Goal: Information Seeking & Learning: Check status

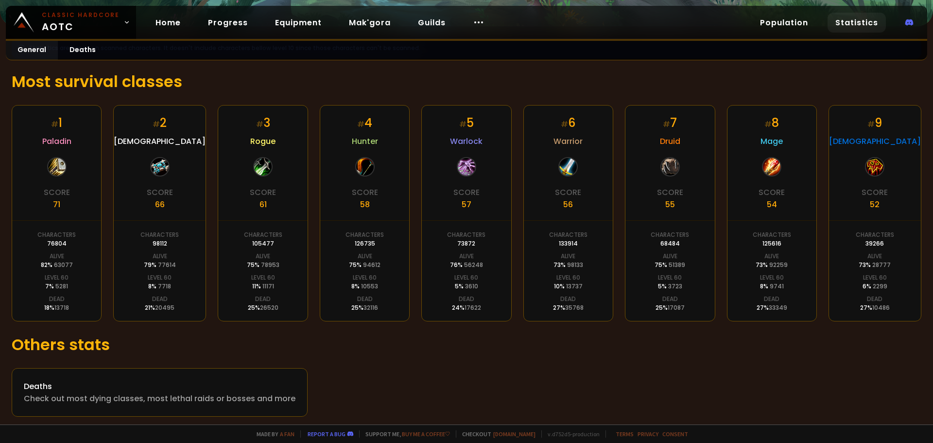
scroll to position [146, 0]
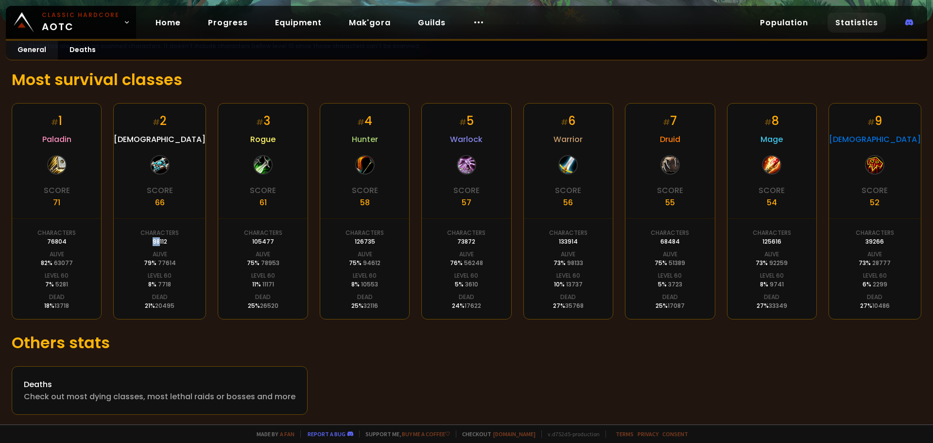
drag, startPoint x: 157, startPoint y: 243, endPoint x: 145, endPoint y: 242, distance: 11.7
click at [145, 242] on div "Characters 98112" at bounding box center [159, 236] width 38 height 17
click at [155, 242] on div "98112" at bounding box center [160, 241] width 15 height 9
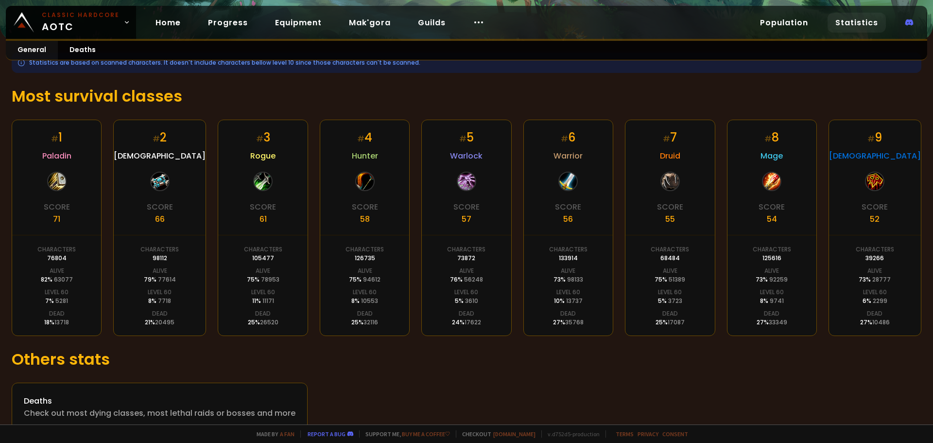
scroll to position [148, 0]
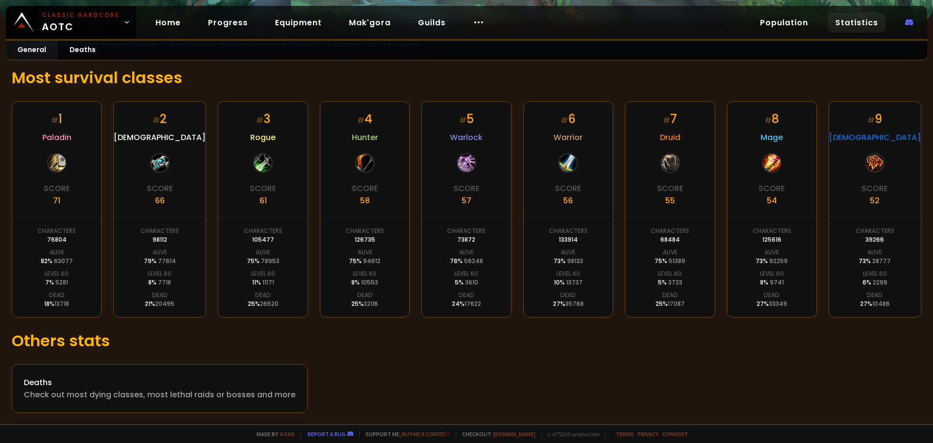
drag, startPoint x: 867, startPoint y: 163, endPoint x: 874, endPoint y: 162, distance: 7.0
click at [874, 162] on div at bounding box center [874, 162] width 19 height 19
drag, startPoint x: 863, startPoint y: 240, endPoint x: 877, endPoint y: 238, distance: 13.7
click at [877, 238] on div "39266" at bounding box center [874, 239] width 18 height 9
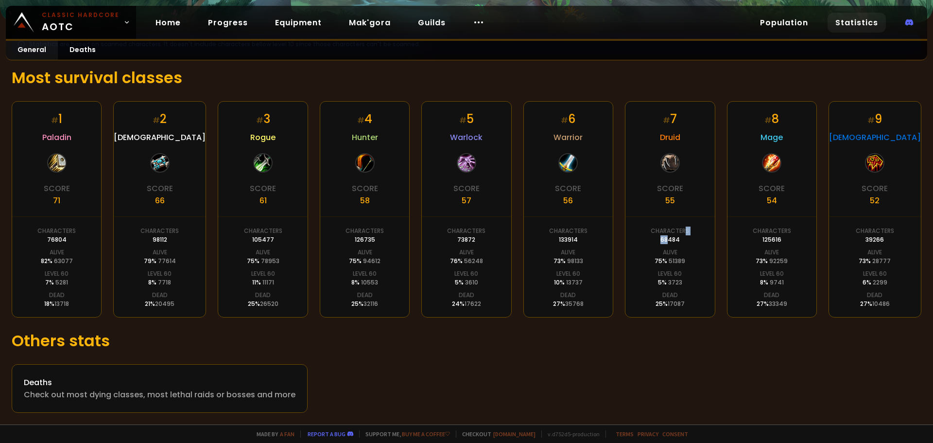
drag, startPoint x: 663, startPoint y: 240, endPoint x: 681, endPoint y: 237, distance: 18.7
click at [681, 237] on div "Characters 68484" at bounding box center [670, 234] width 38 height 17
click at [670, 241] on div "68484" at bounding box center [669, 239] width 19 height 9
